Goal: Transaction & Acquisition: Purchase product/service

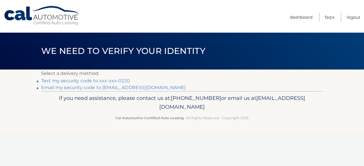
click at [87, 82] on link "Text my security code to xxx-xxx-0220" at bounding box center [85, 80] width 89 height 5
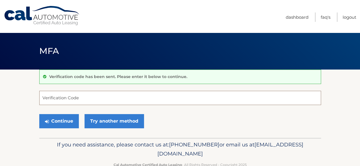
click at [84, 96] on input "Verification Code" at bounding box center [180, 98] width 282 height 14
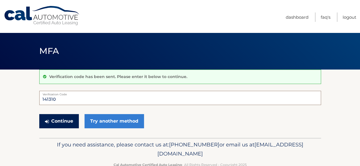
type input "141310"
drag, startPoint x: 67, startPoint y: 124, endPoint x: 68, endPoint y: 121, distance: 3.2
click at [67, 124] on button "Continue" at bounding box center [59, 121] width 40 height 14
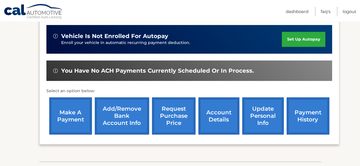
scroll to position [171, 0]
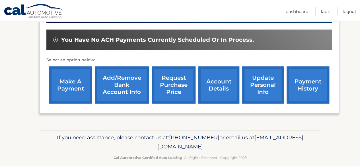
click at [70, 80] on link "make a payment" at bounding box center [70, 85] width 43 height 37
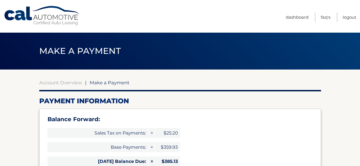
select select "Y2Y1ODgyZTMtYjg3Zi00N2MzLWE3NDUtMDY0ODhkNTlhNWUy"
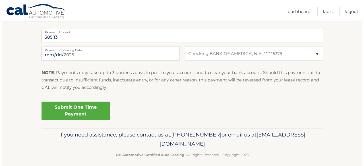
scroll to position [278, 0]
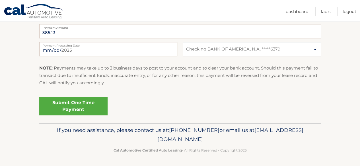
click at [79, 105] on link "Submit One Time Payment" at bounding box center [73, 106] width 68 height 18
click at [73, 107] on link "Submit One Time Payment" at bounding box center [73, 106] width 68 height 18
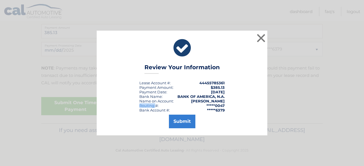
click at [73, 107] on div "× Review Your Information Lease Account #: 44455785361 Payment Amount: $385.13 …" at bounding box center [181, 83] width 359 height 105
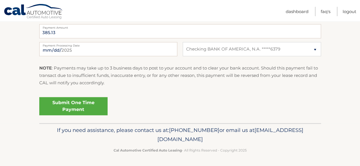
click at [76, 108] on link "Submit One Time Payment" at bounding box center [73, 106] width 68 height 18
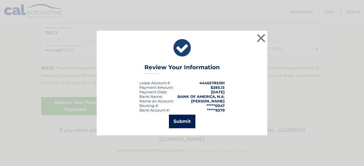
click at [184, 122] on button "Submit" at bounding box center [182, 122] width 26 height 14
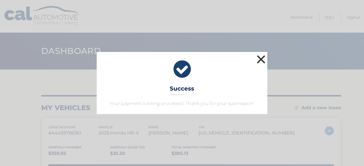
click at [261, 56] on button "×" at bounding box center [260, 59] width 11 height 11
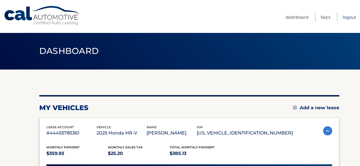
click at [345, 15] on link "Logout" at bounding box center [349, 17] width 14 height 9
